Goal: Task Accomplishment & Management: Use online tool/utility

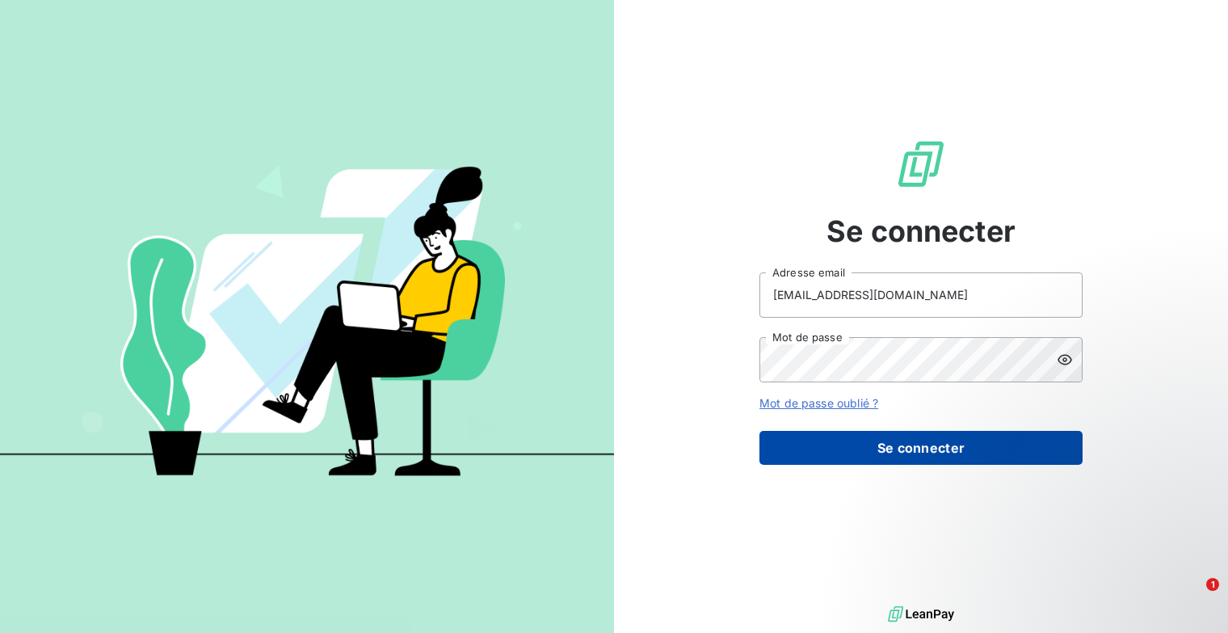
click at [1004, 449] on button "Se connecter" at bounding box center [921, 448] width 323 height 34
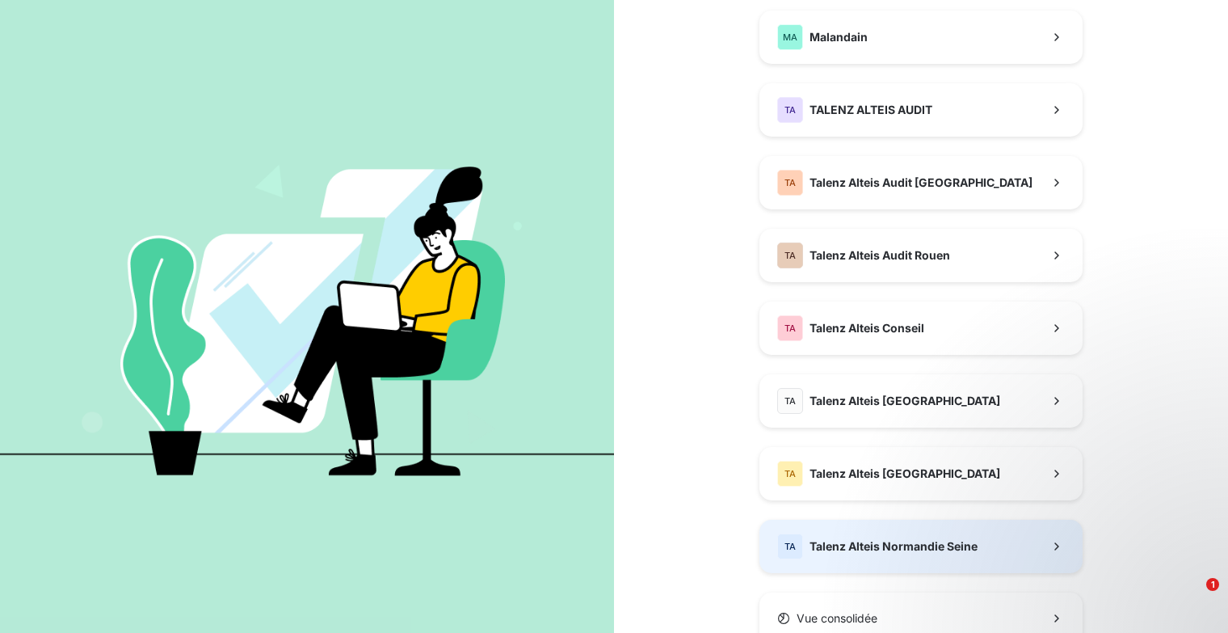
scroll to position [449, 0]
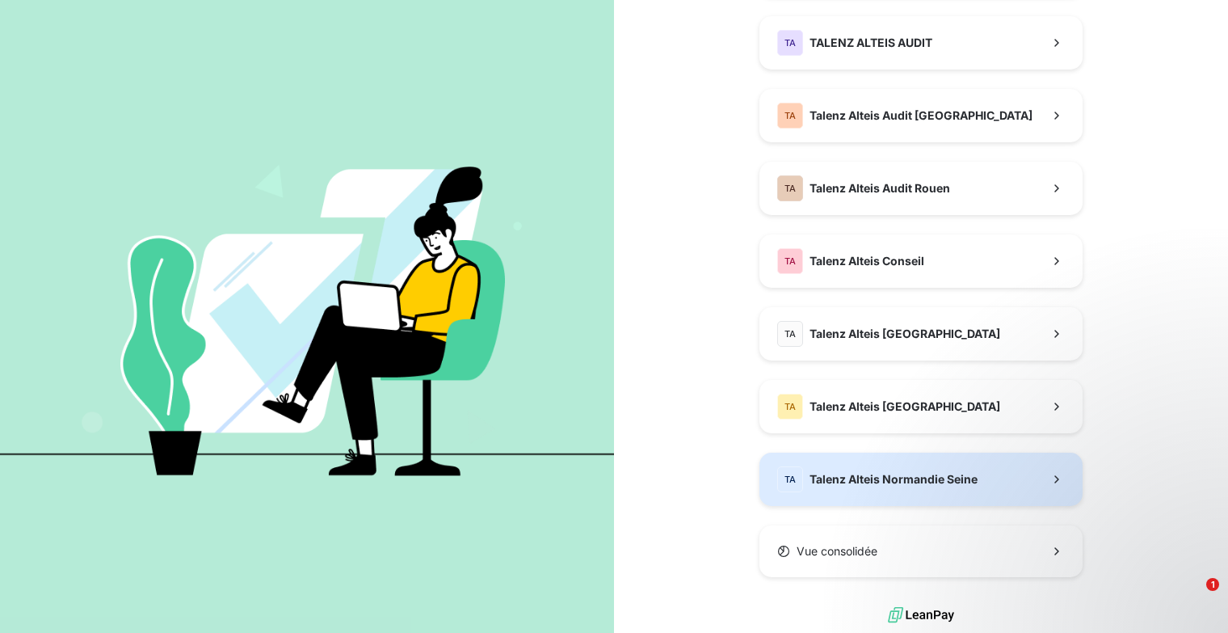
click at [866, 489] on div "TA Talenz Alteis Normandie Seine" at bounding box center [877, 479] width 200 height 26
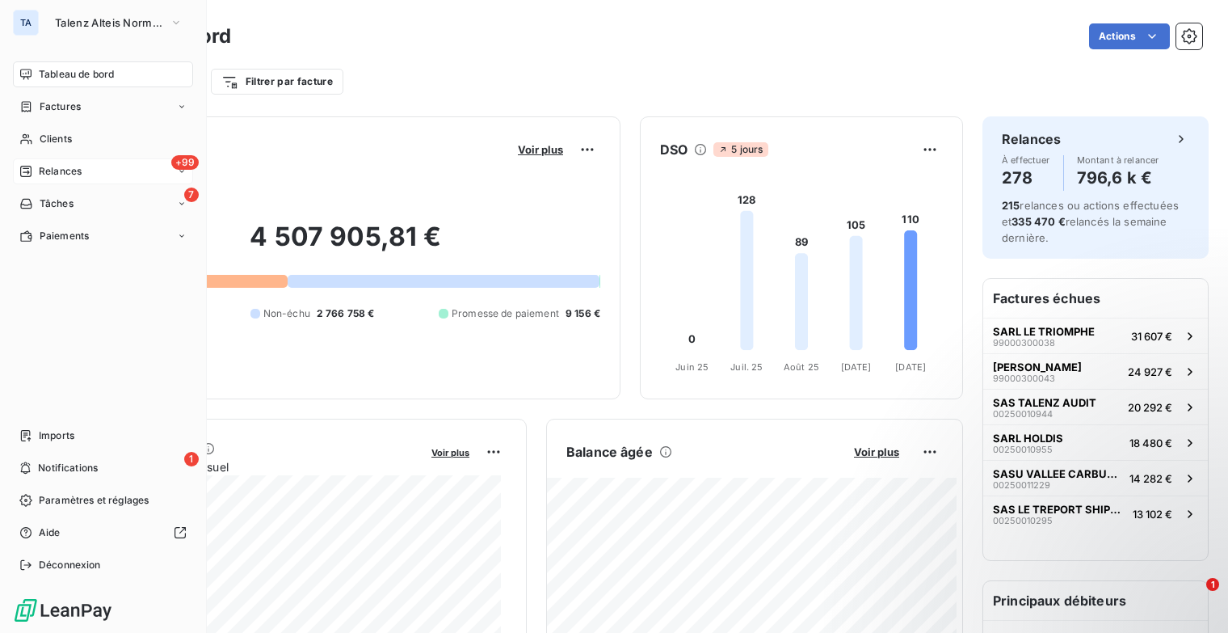
click at [42, 166] on span "Relances" at bounding box center [60, 171] width 43 height 15
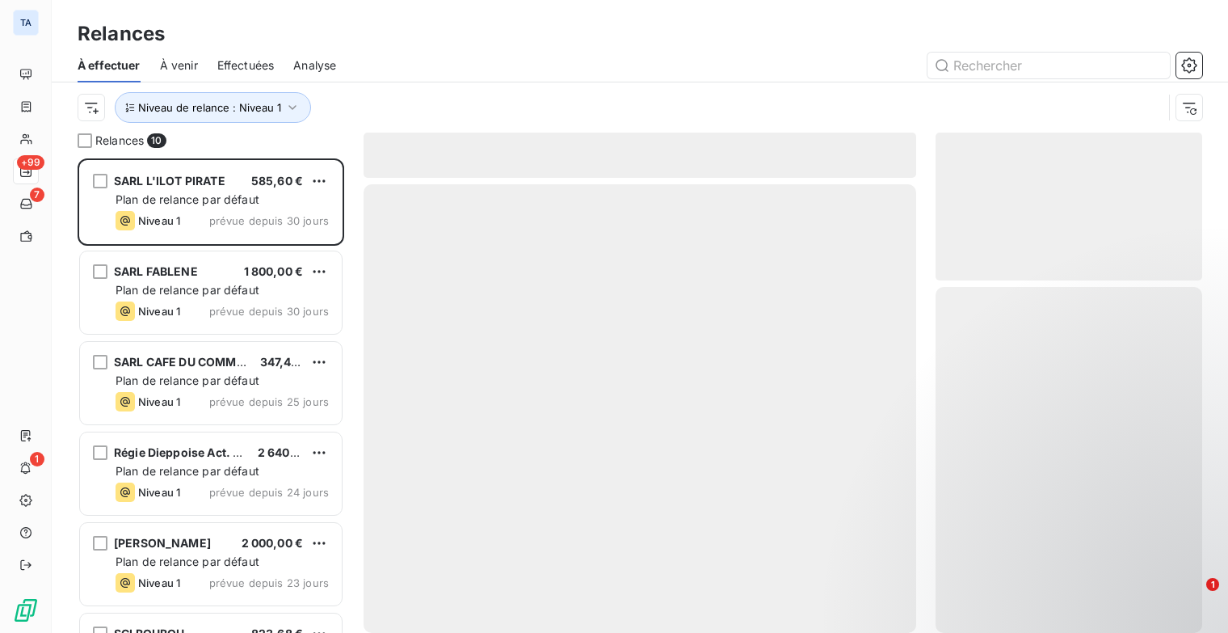
scroll to position [462, 254]
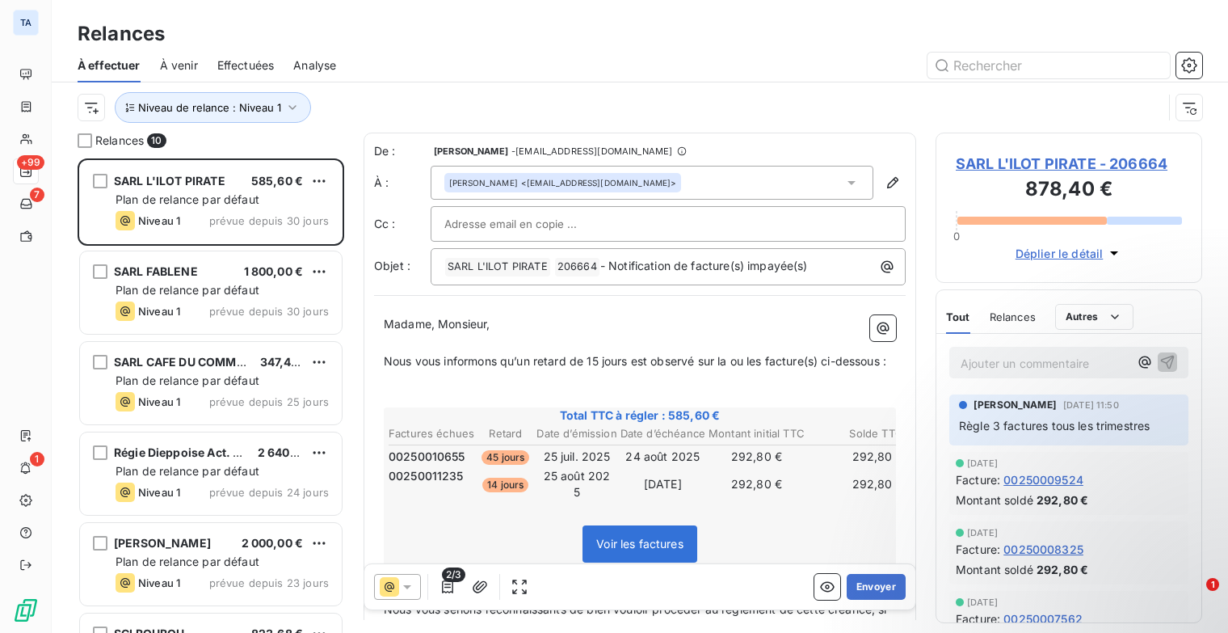
click at [179, 67] on span "À venir" at bounding box center [179, 65] width 38 height 16
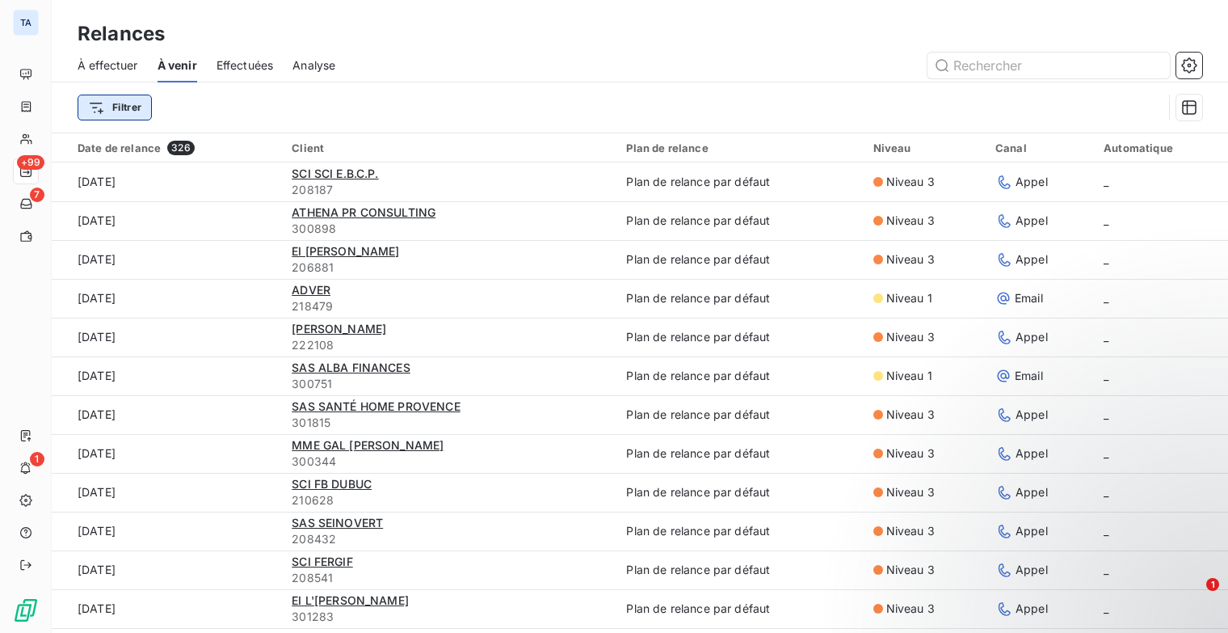
click at [107, 104] on html "TA +99 7 1 Relances À effectuer À venir Effectuées Analyse Filtrer Date de rela…" at bounding box center [614, 316] width 1228 height 633
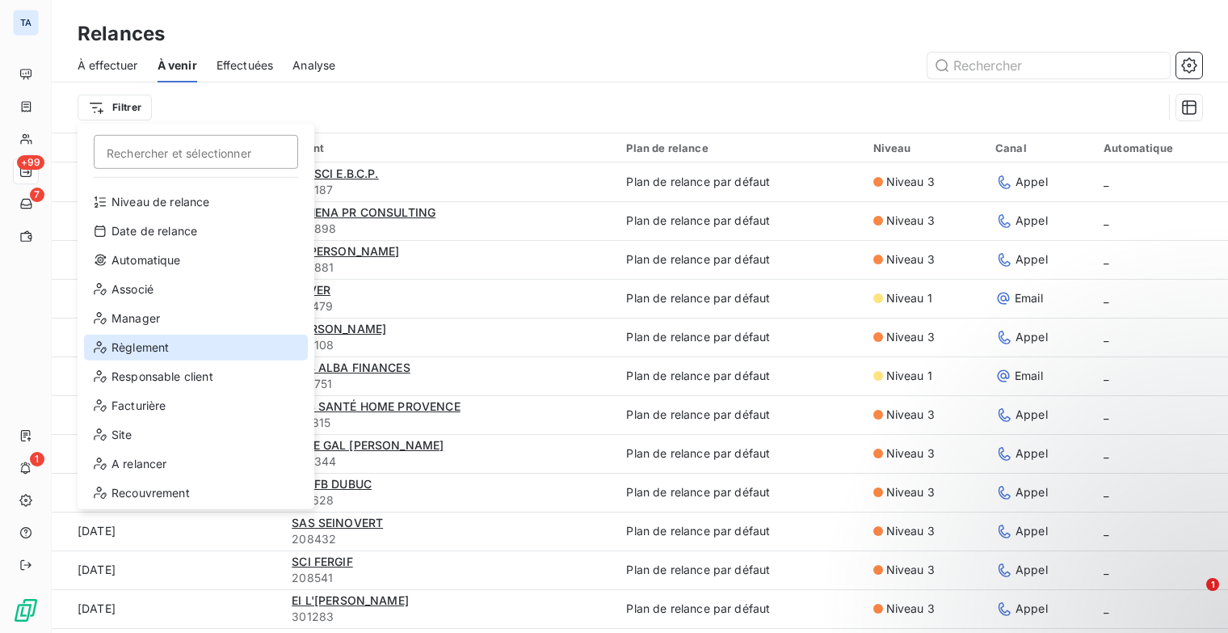
scroll to position [204, 0]
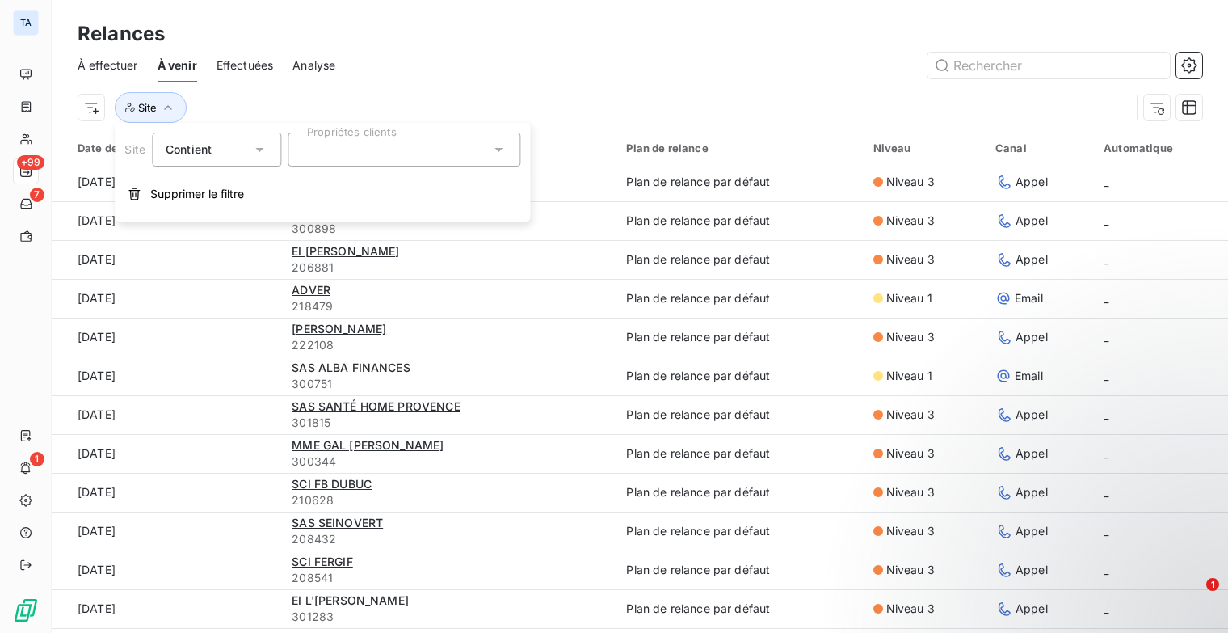
click at [362, 149] on div at bounding box center [404, 150] width 233 height 34
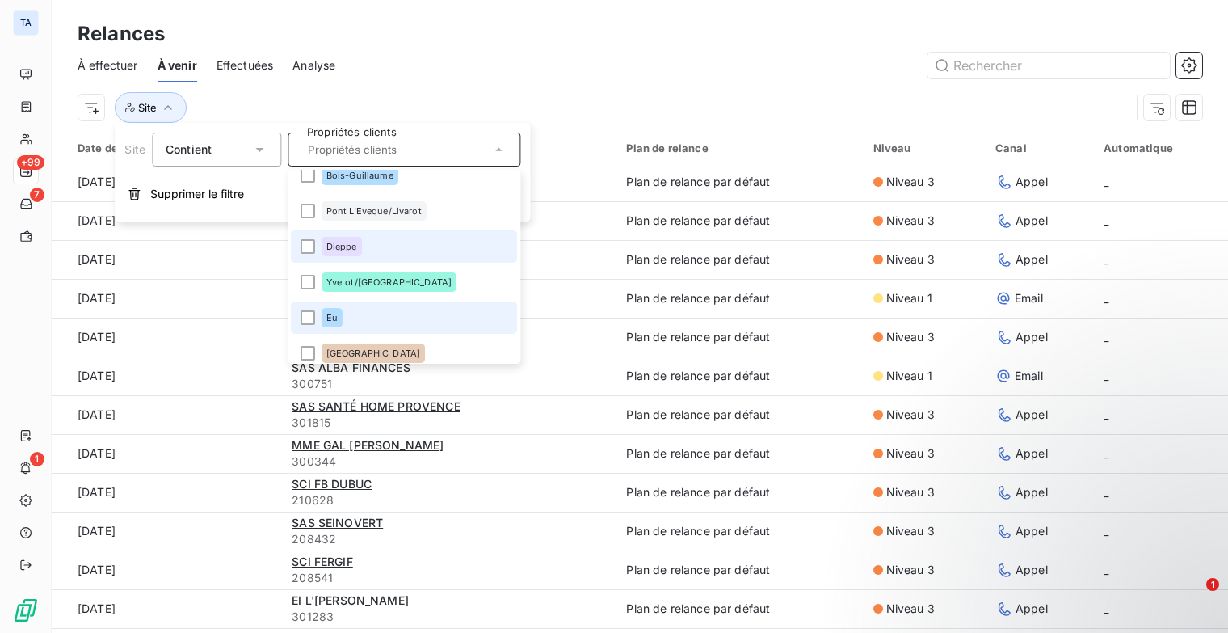
scroll to position [81, 0]
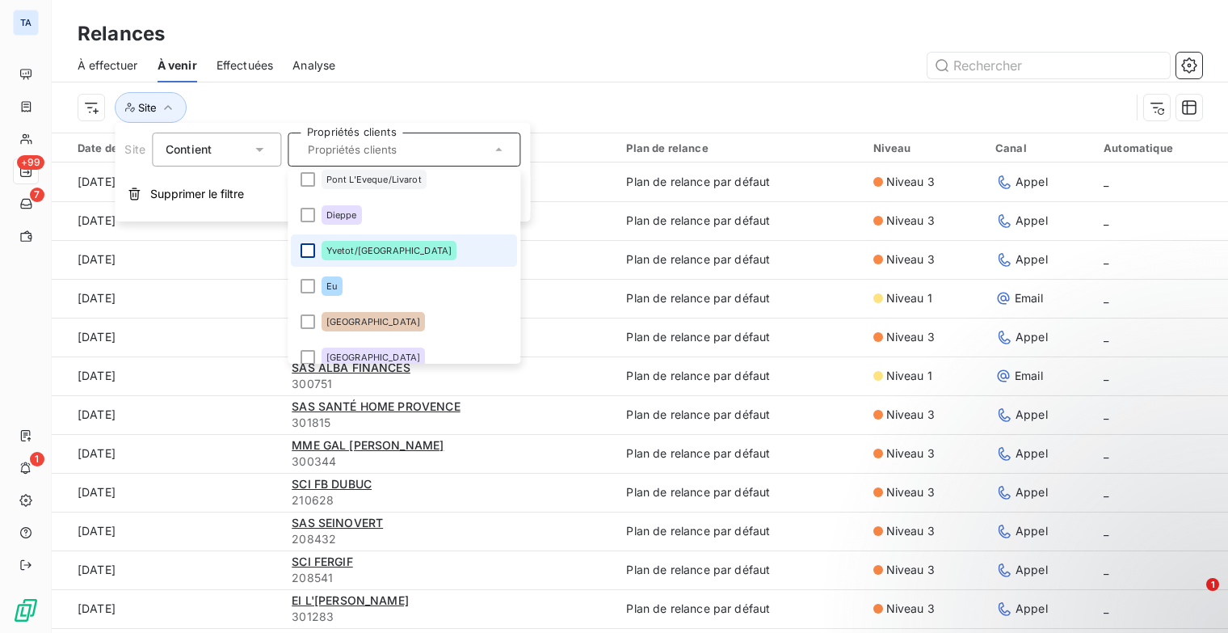
click at [303, 248] on div at bounding box center [308, 250] width 15 height 15
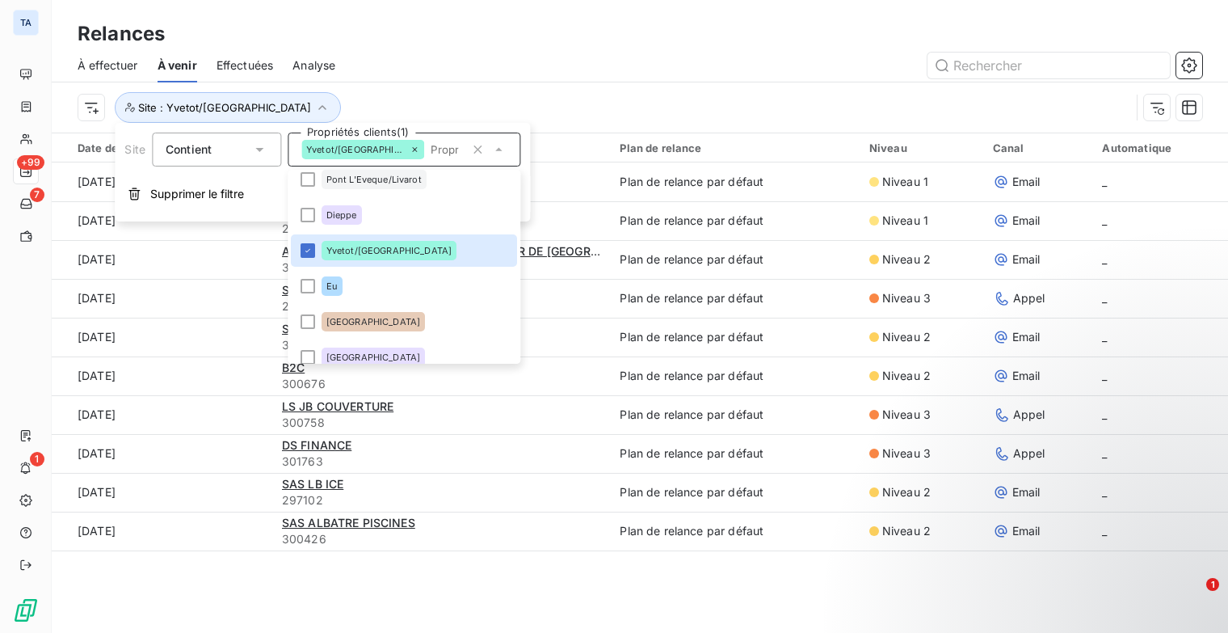
click at [582, 39] on div "Relances" at bounding box center [640, 33] width 1176 height 29
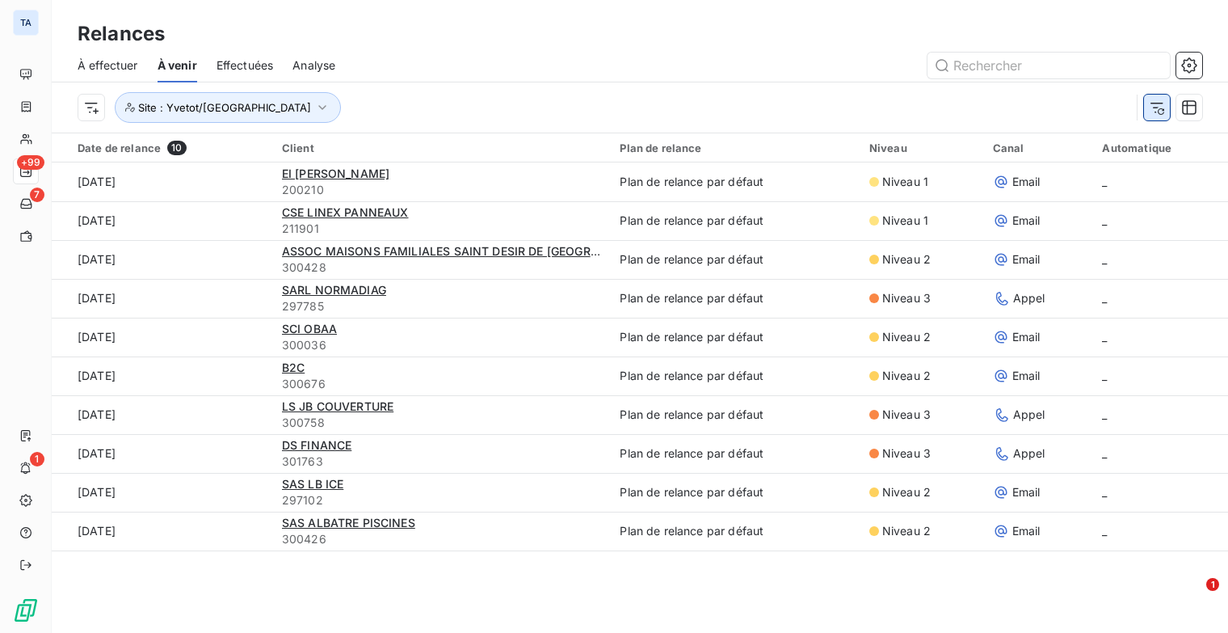
click at [1149, 107] on icon "button" at bounding box center [1157, 107] width 16 height 16
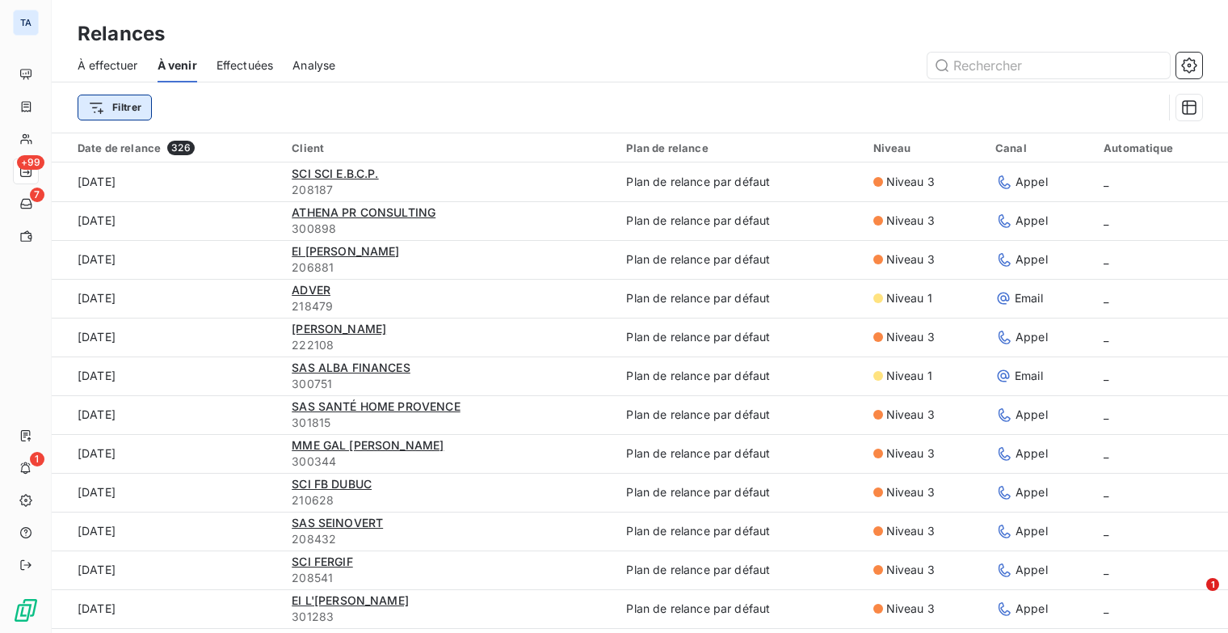
click at [134, 112] on html "TA +99 7 1 Relances À effectuer À venir Effectuées Analyse Filtrer Date de rela…" at bounding box center [614, 316] width 1228 height 633
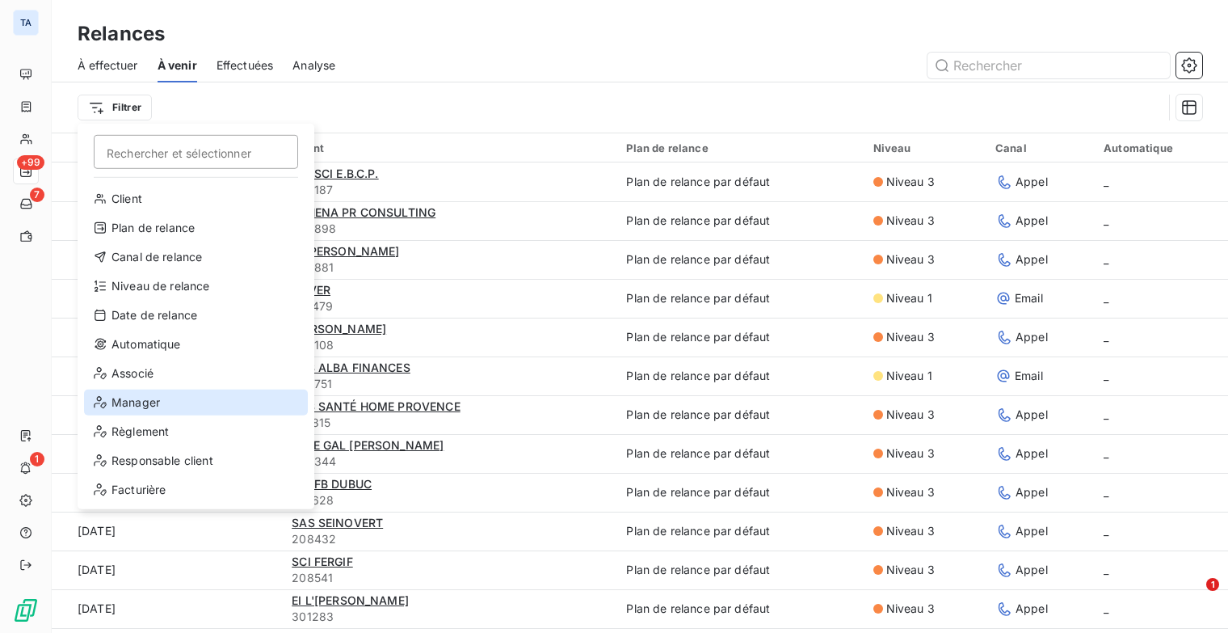
click at [194, 396] on div "Manager" at bounding box center [196, 402] width 224 height 26
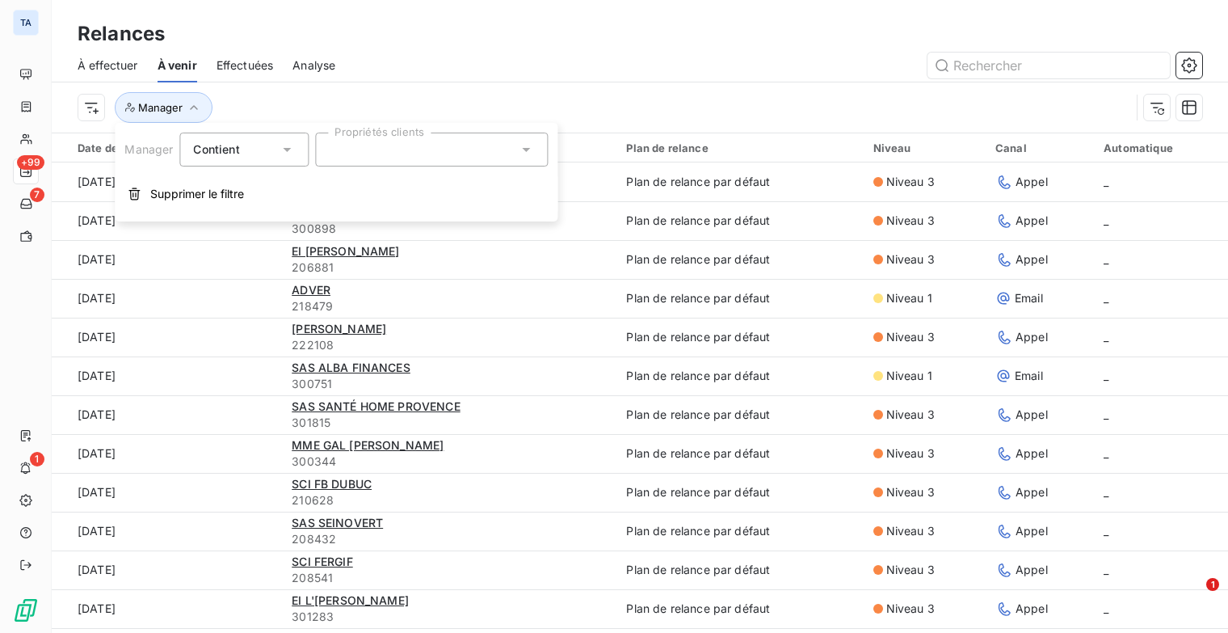
click at [400, 146] on div at bounding box center [431, 150] width 233 height 34
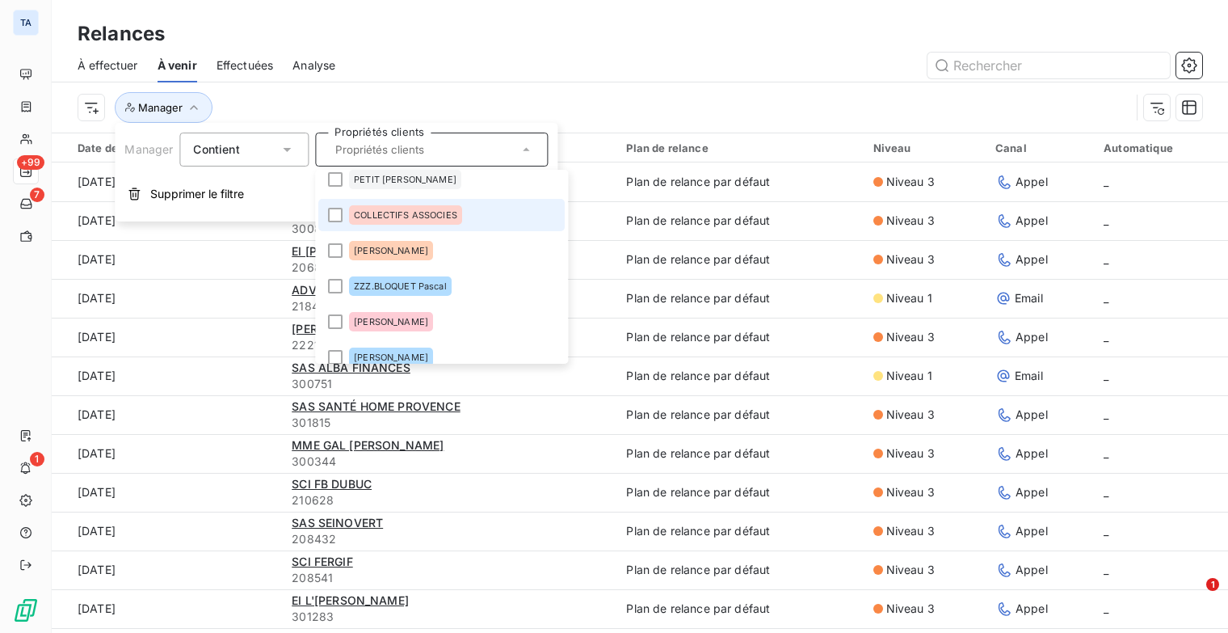
scroll to position [0, 0]
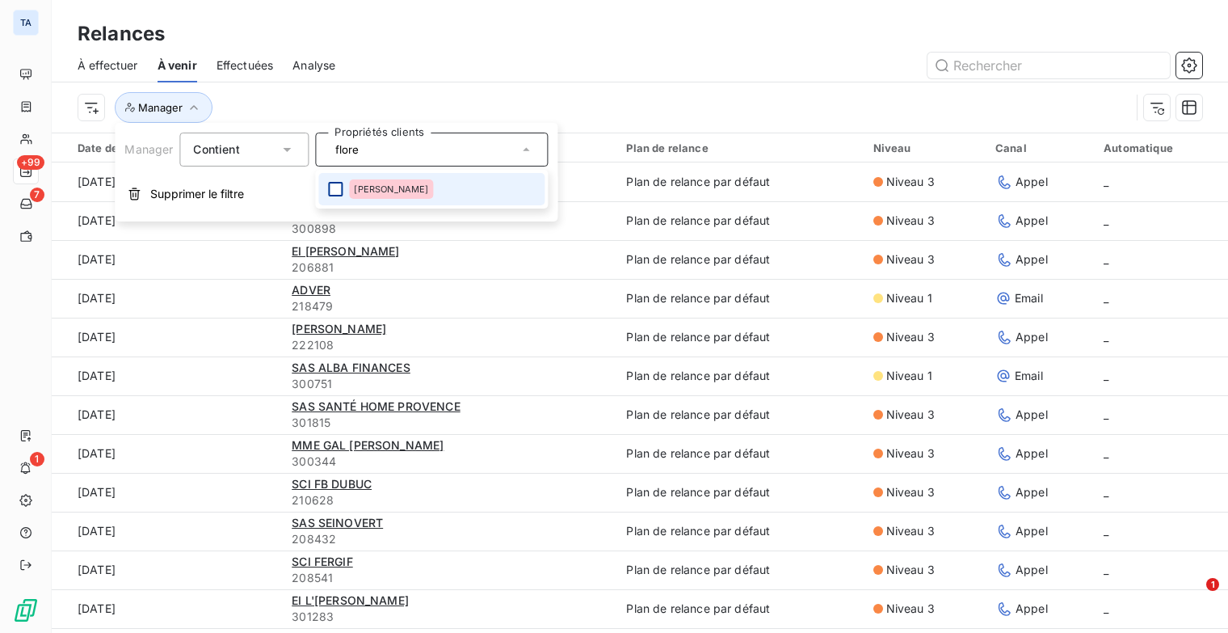
type input "flore"
click at [334, 191] on div at bounding box center [335, 189] width 15 height 15
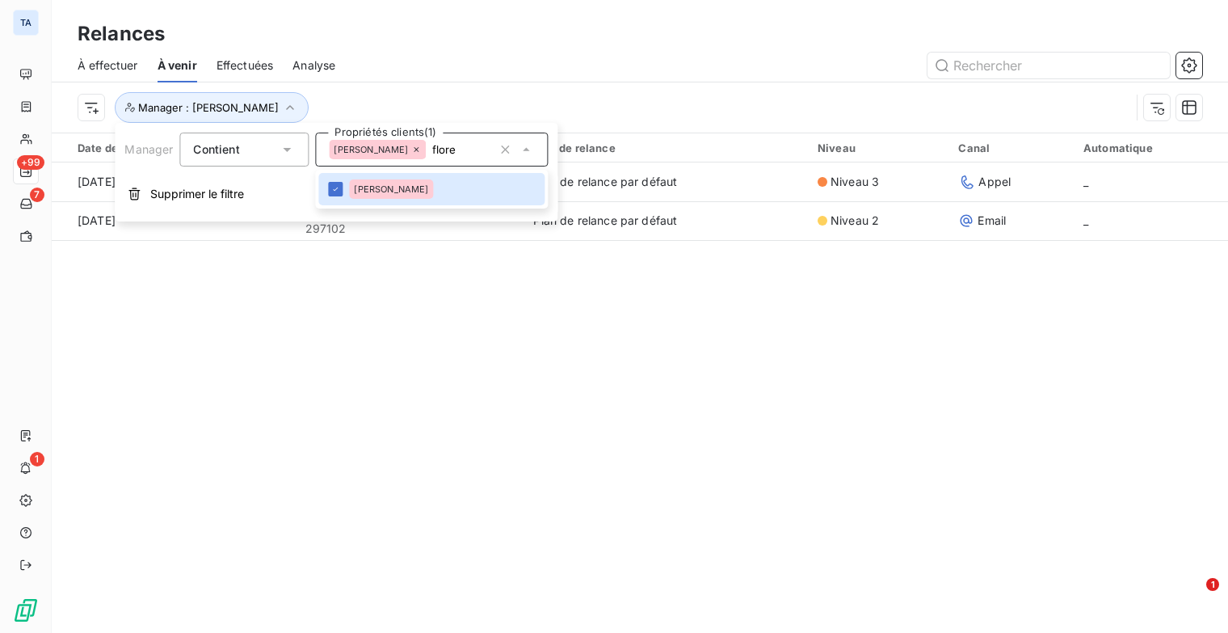
click at [512, 321] on div "Relances À effectuer À venir Effectuées Analyse Manager : [PERSON_NAME] Date de…" at bounding box center [640, 316] width 1176 height 633
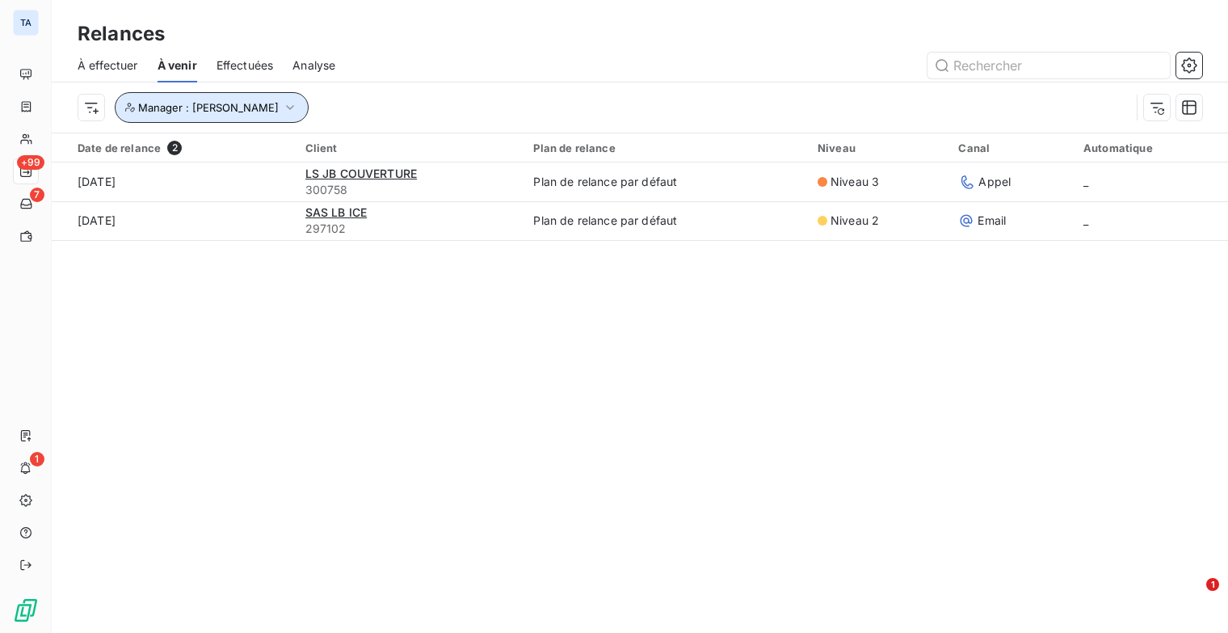
click at [298, 108] on icon "button" at bounding box center [290, 107] width 16 height 16
click at [524, 84] on div "Manager : [PERSON_NAME]" at bounding box center [640, 107] width 1125 height 50
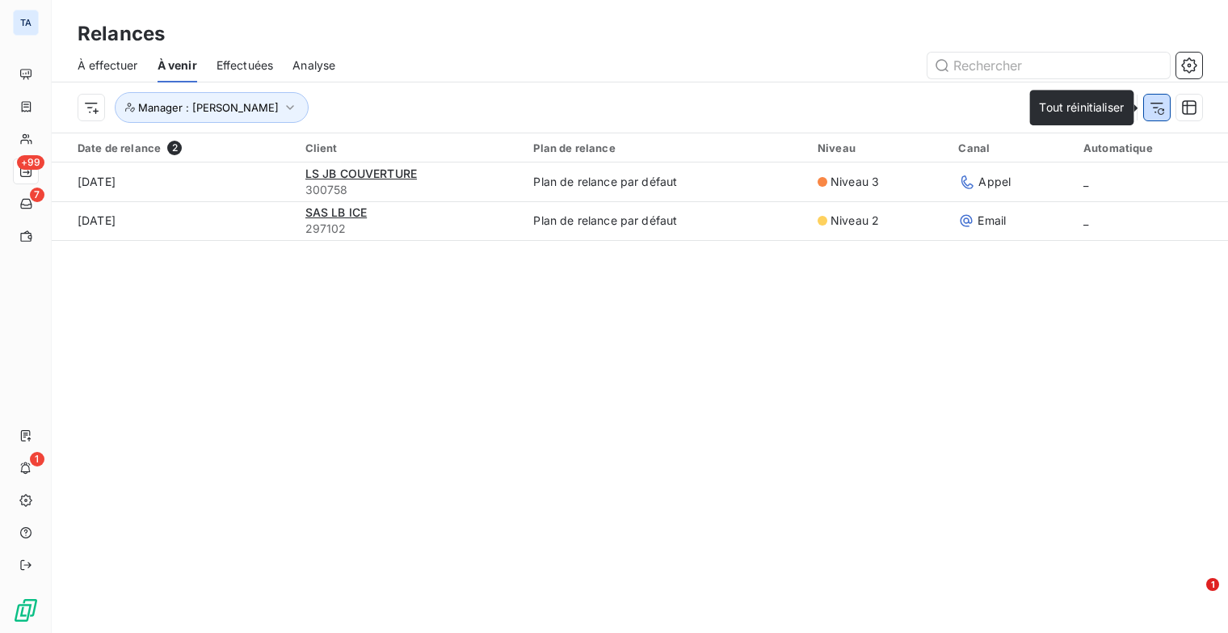
drag, startPoint x: 1156, startPoint y: 111, endPoint x: 389, endPoint y: 145, distance: 768.4
click at [1156, 111] on icon "button" at bounding box center [1157, 107] width 16 height 16
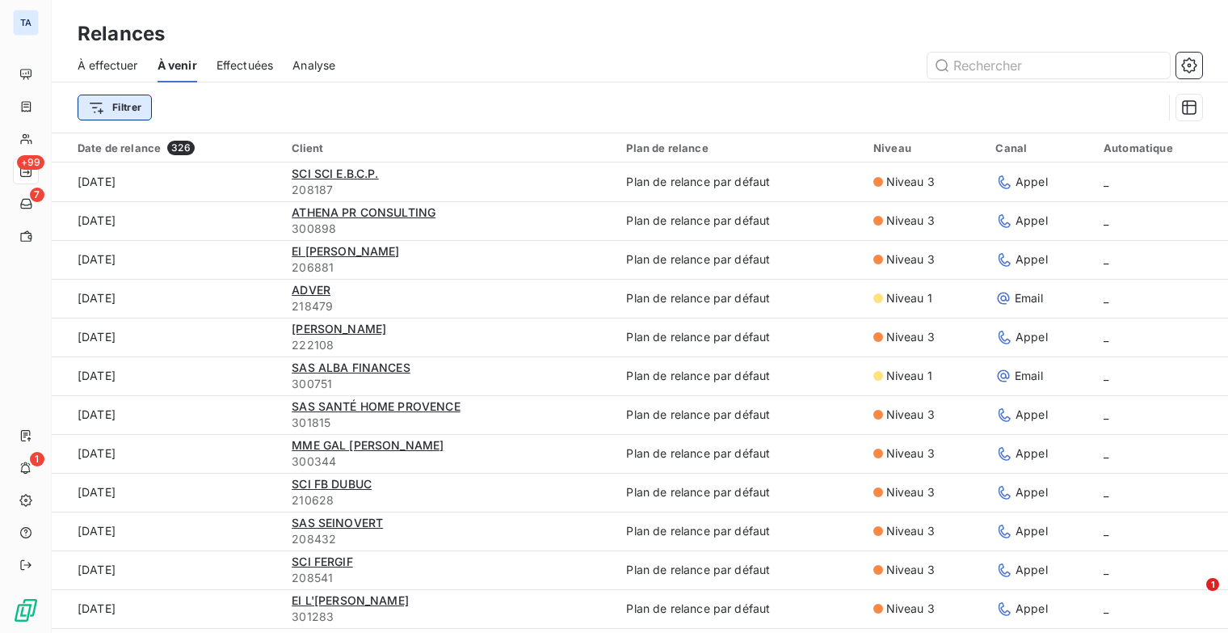
click at [137, 111] on html "TA +99 7 1 Relances À effectuer À venir Effectuées Analyse Filtrer Date de rela…" at bounding box center [614, 316] width 1228 height 633
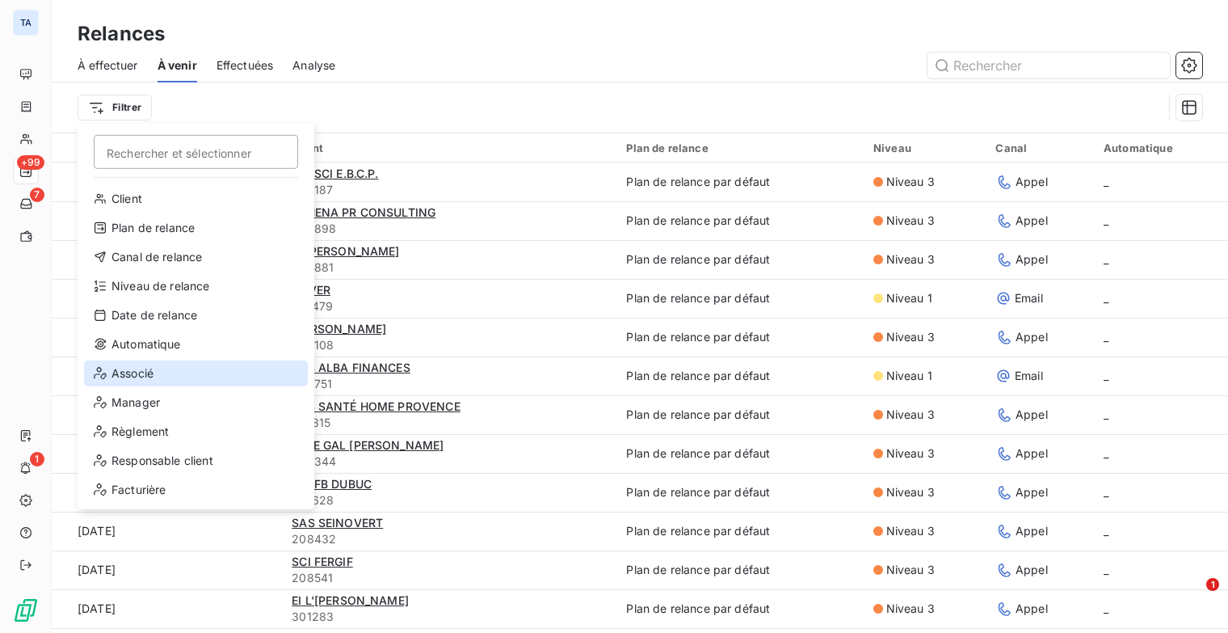
click at [172, 380] on div "Associé" at bounding box center [196, 373] width 224 height 26
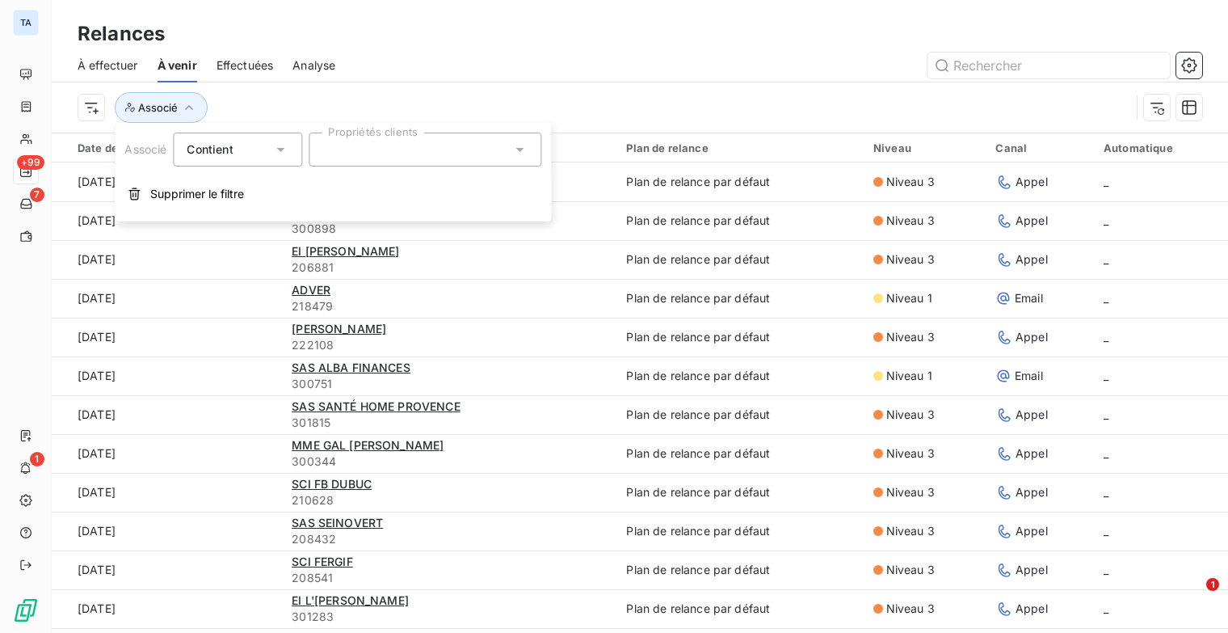
click at [509, 150] on div at bounding box center [425, 150] width 233 height 34
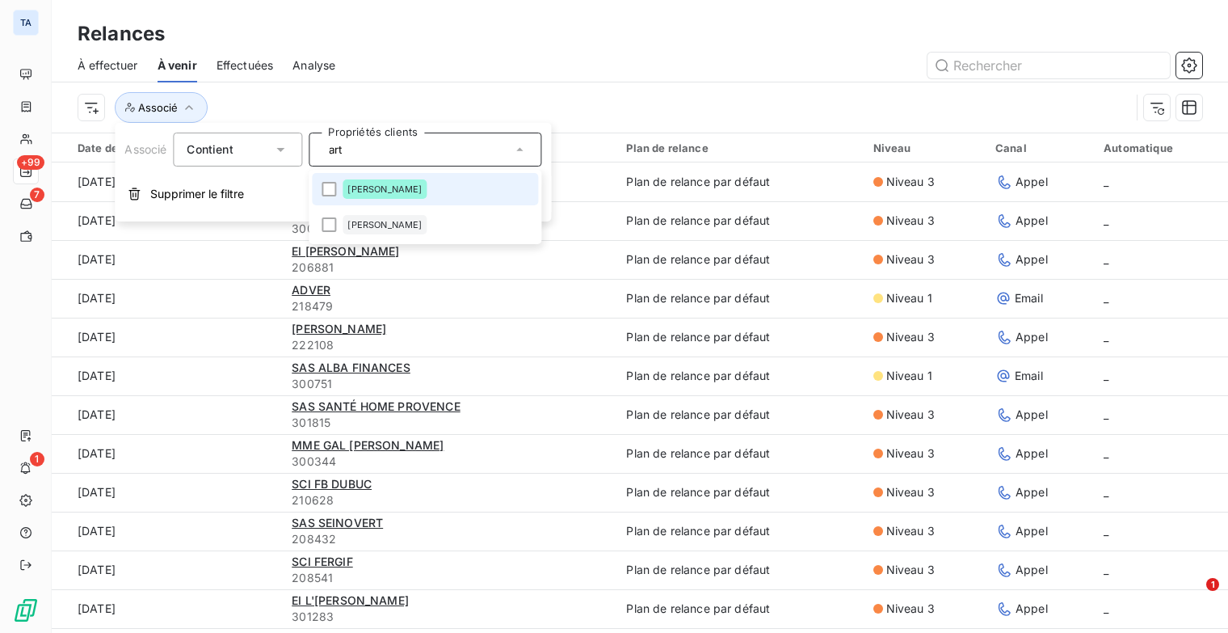
type input "art"
click at [411, 183] on div "[PERSON_NAME]" at bounding box center [385, 188] width 84 height 19
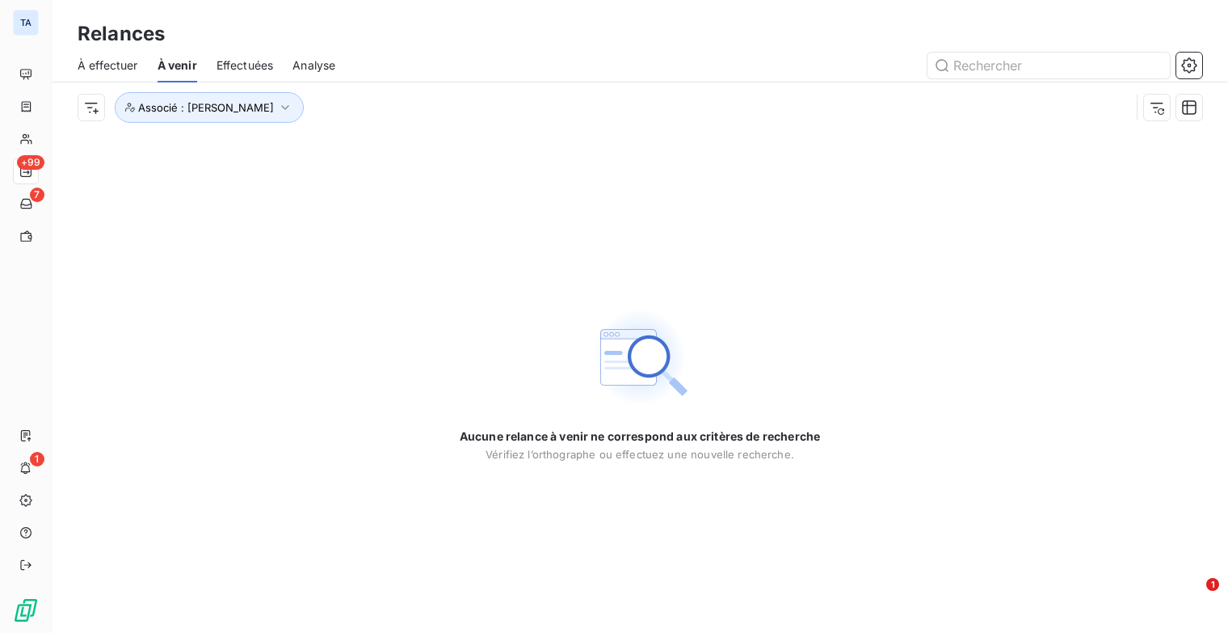
click at [740, 200] on div "Aucune relance à venir ne correspond aux critères de recherche Vérifiez l’ortho…" at bounding box center [640, 383] width 1176 height 500
click at [288, 111] on icon "button" at bounding box center [285, 107] width 16 height 16
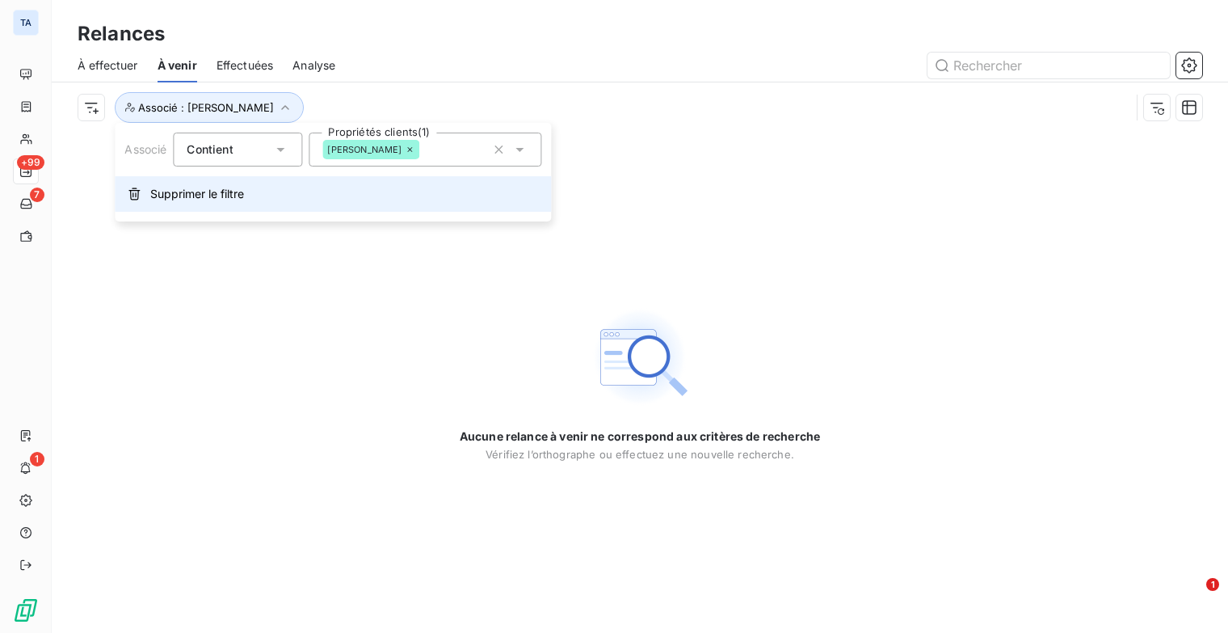
click at [229, 187] on span "Supprimer le filtre" at bounding box center [197, 194] width 94 height 16
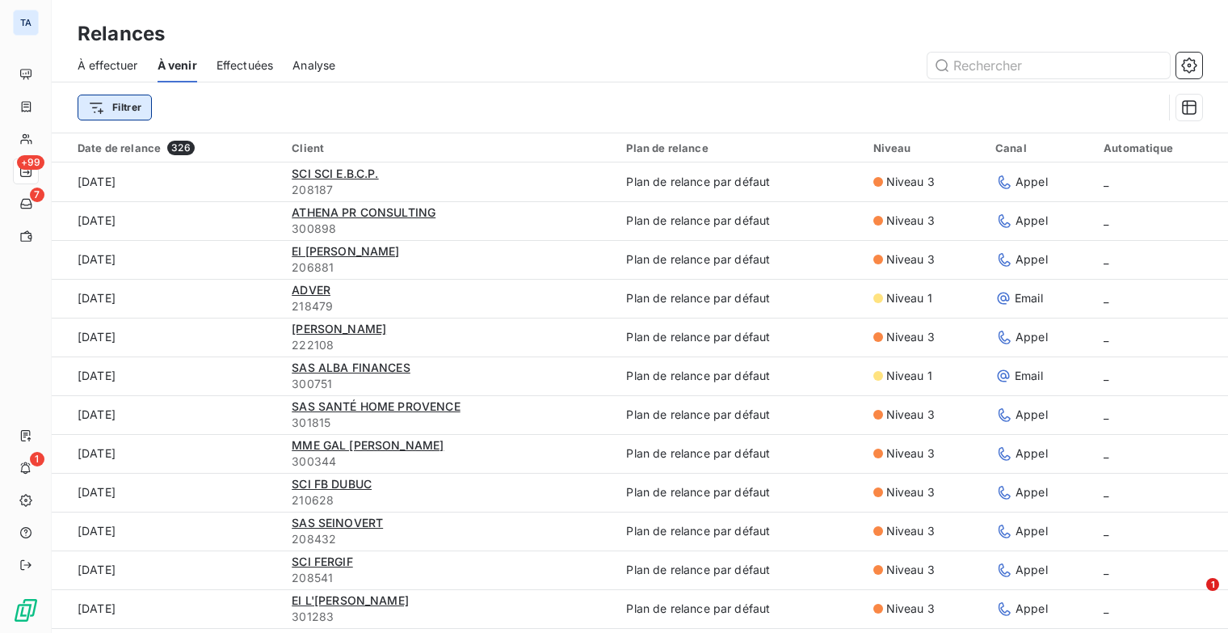
click at [116, 116] on html "TA +99 7 1 Relances À effectuer À venir Effectuées Analyse Filtrer Date de rela…" at bounding box center [614, 316] width 1228 height 633
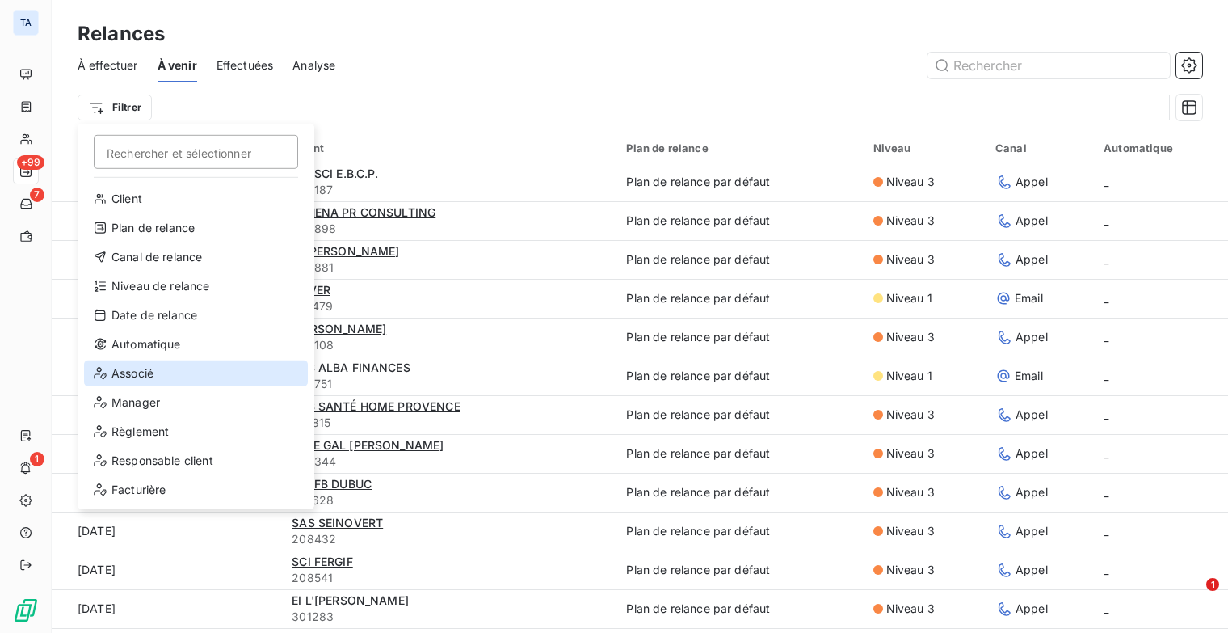
click at [177, 381] on div "Associé" at bounding box center [196, 373] width 224 height 26
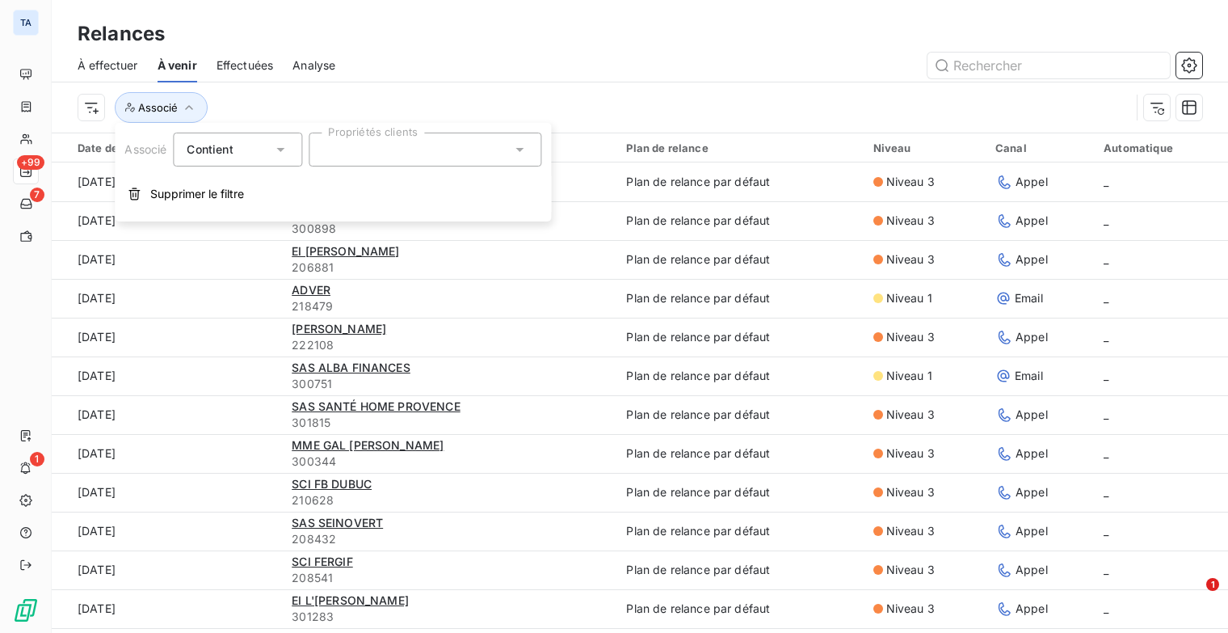
click at [398, 145] on div at bounding box center [425, 150] width 233 height 34
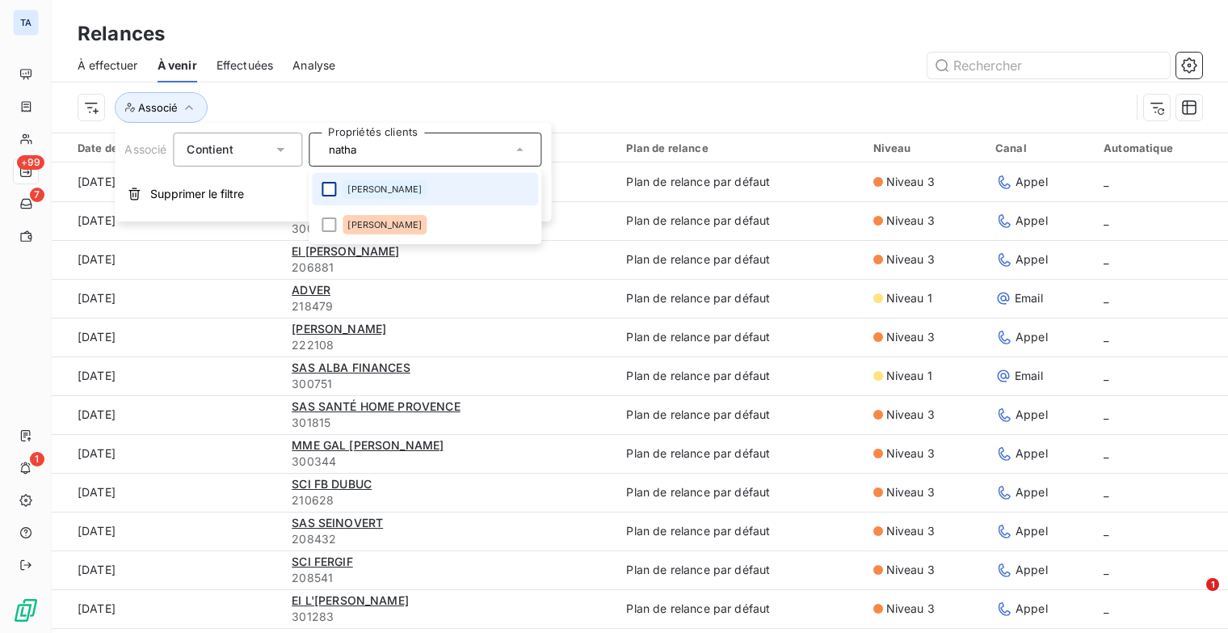
type input "natha"
click at [333, 187] on div at bounding box center [329, 189] width 15 height 15
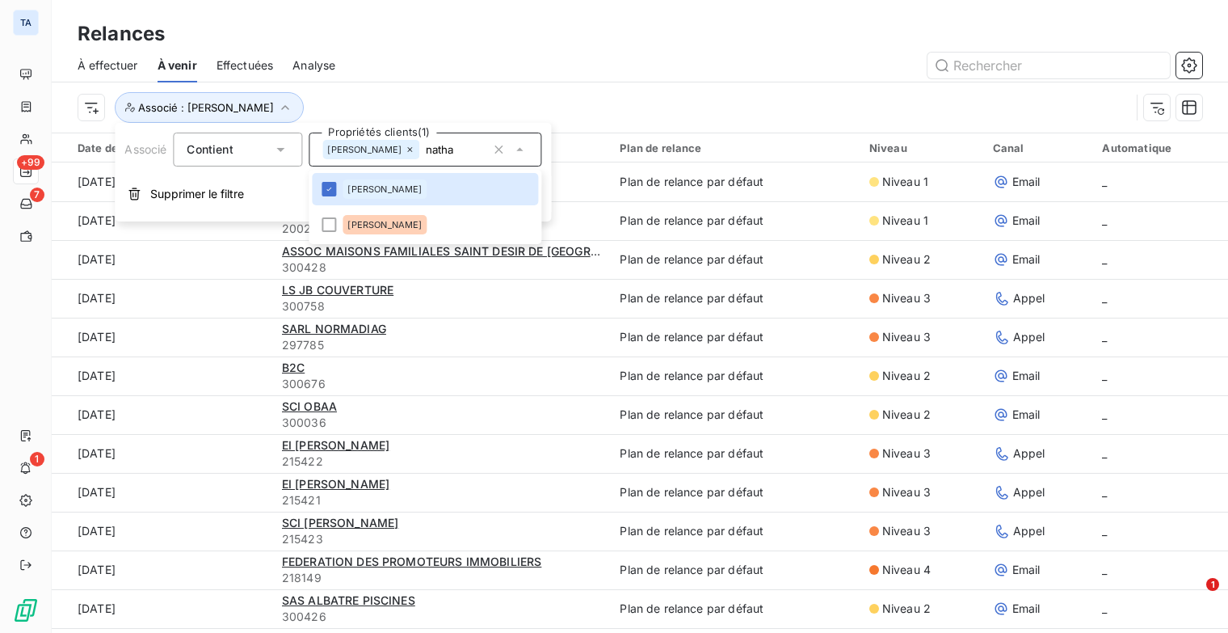
click at [773, 90] on div "Associé : [PERSON_NAME]" at bounding box center [640, 107] width 1125 height 50
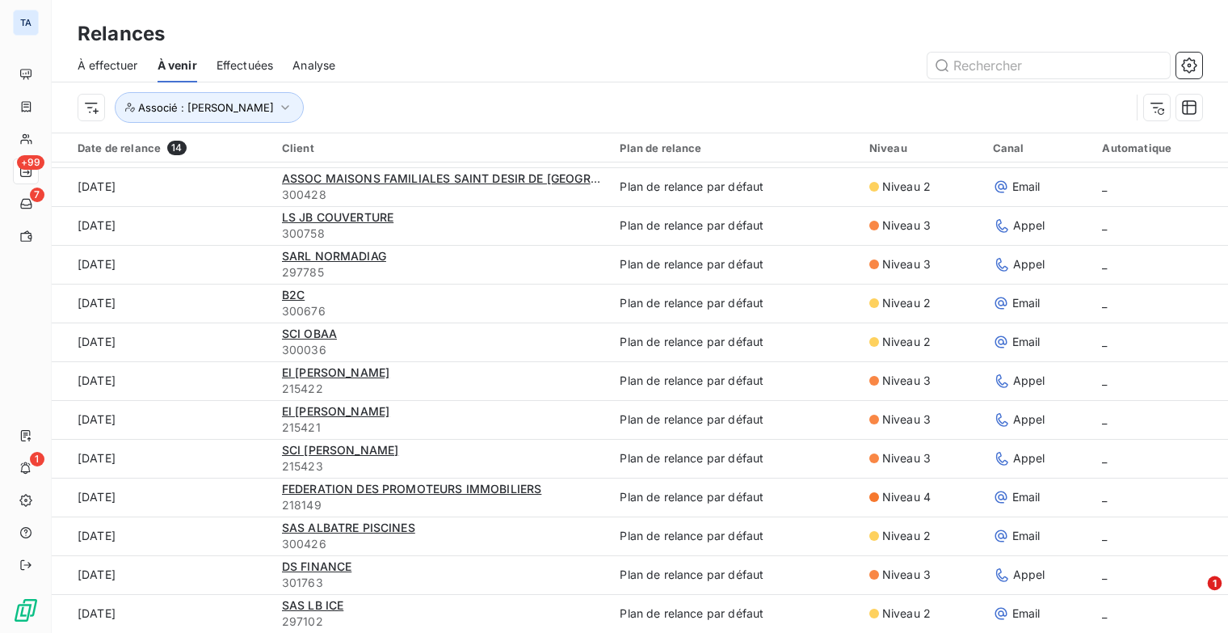
click at [1211, 588] on span "1" at bounding box center [1215, 583] width 15 height 15
